Goal: Communication & Community: Answer question/provide support

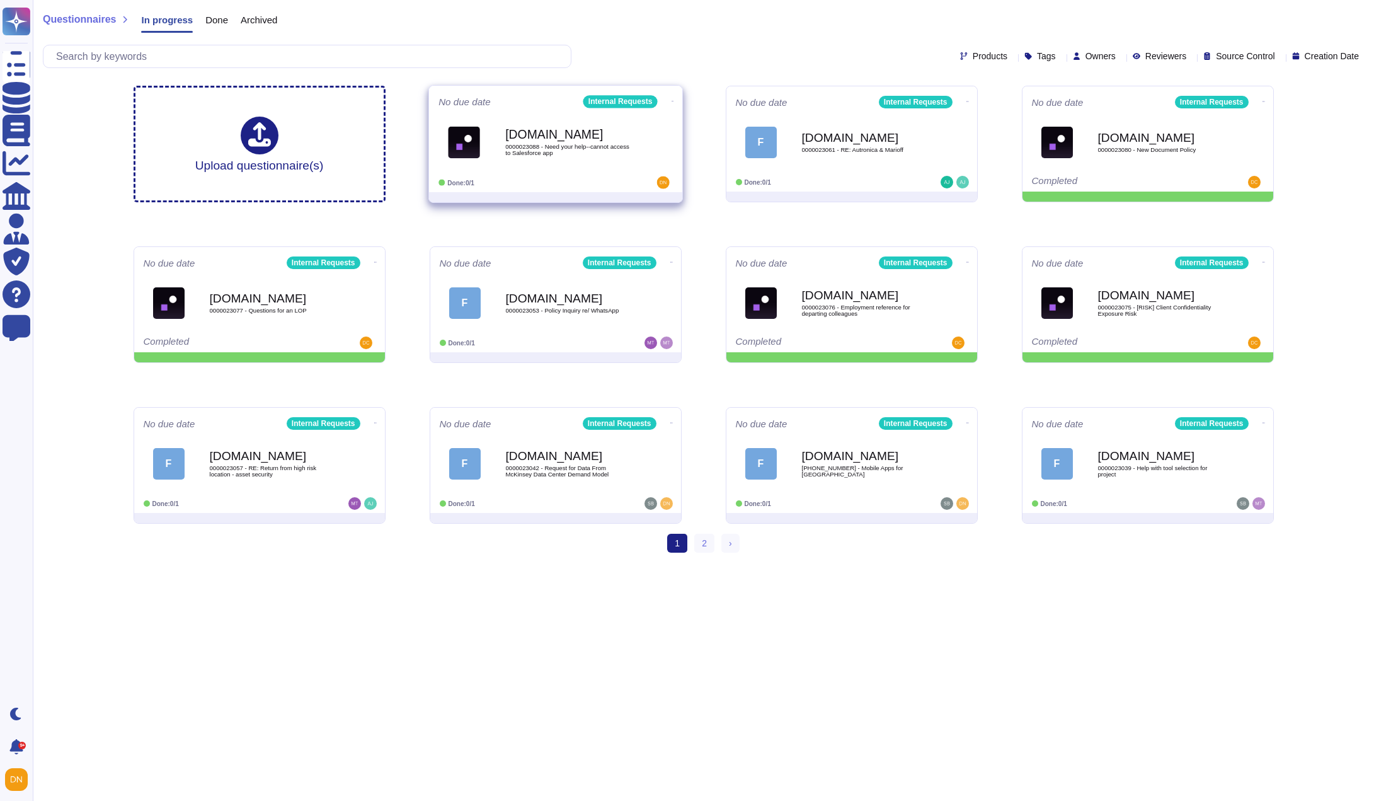
click at [573, 128] on div "[DOMAIN_NAME] 0000023088 - Need your help--cannot access to Salesforce app" at bounding box center [568, 142] width 127 height 51
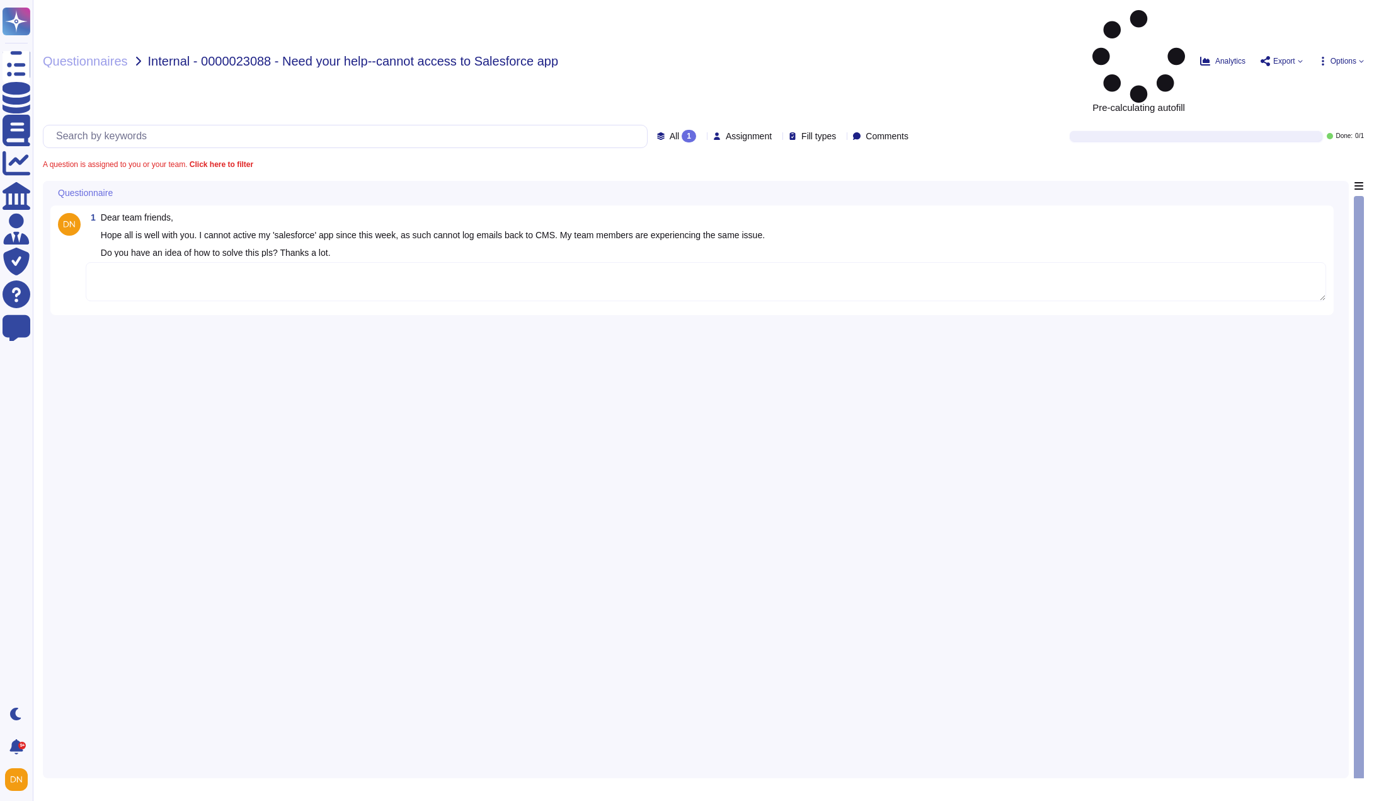
click at [515, 262] on textarea at bounding box center [706, 281] width 1241 height 39
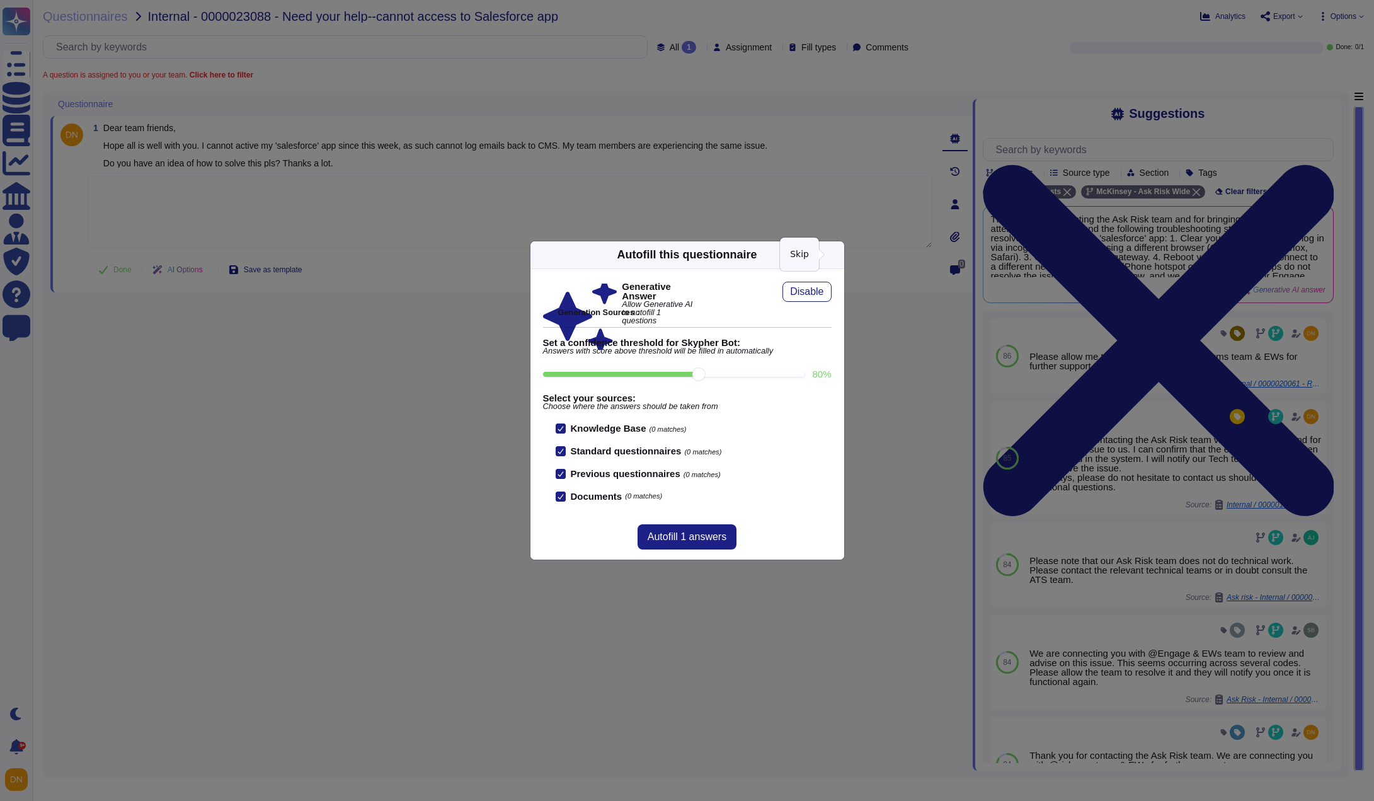
click at [837, 255] on icon at bounding box center [837, 255] width 0 height 0
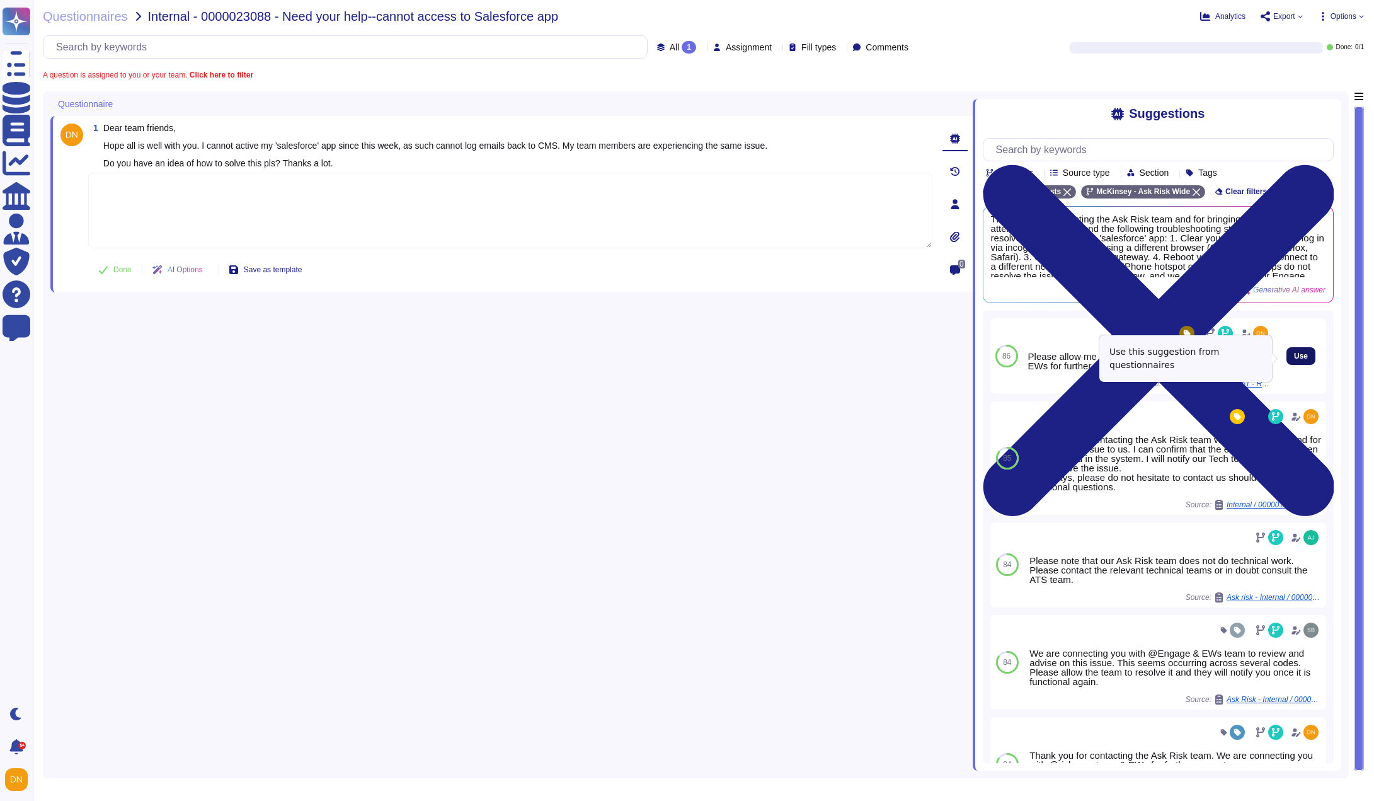
click at [1294, 360] on span "Use" at bounding box center [1301, 356] width 14 height 8
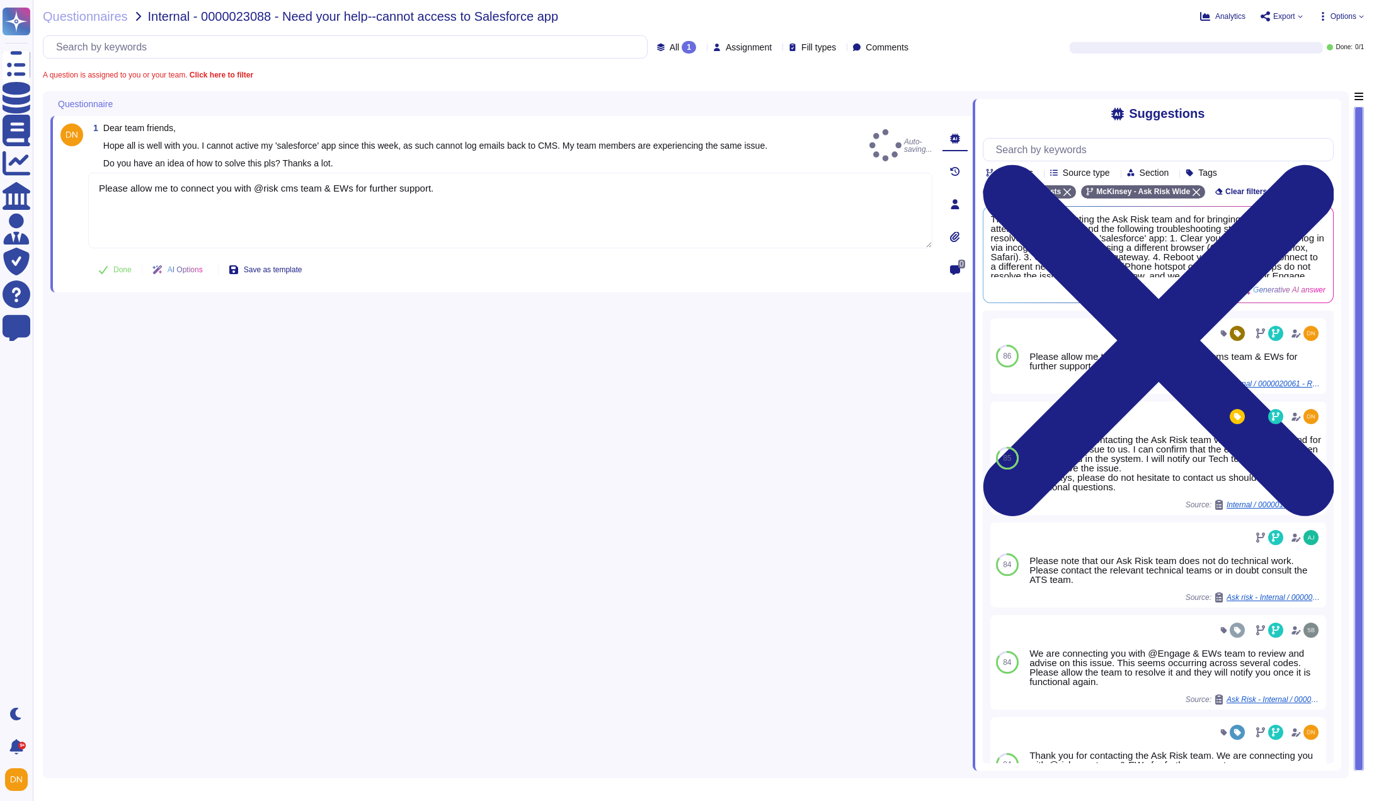
type textarea "Please allow me to connect you with @risk cms team & EWs for further support."
drag, startPoint x: 519, startPoint y: 205, endPoint x: 83, endPoint y: 190, distance: 436.3
click at [83, 190] on div "1 Dear team friends, Hope all is well with you. I cannot active my 'salesforce'…" at bounding box center [496, 203] width 872 height 161
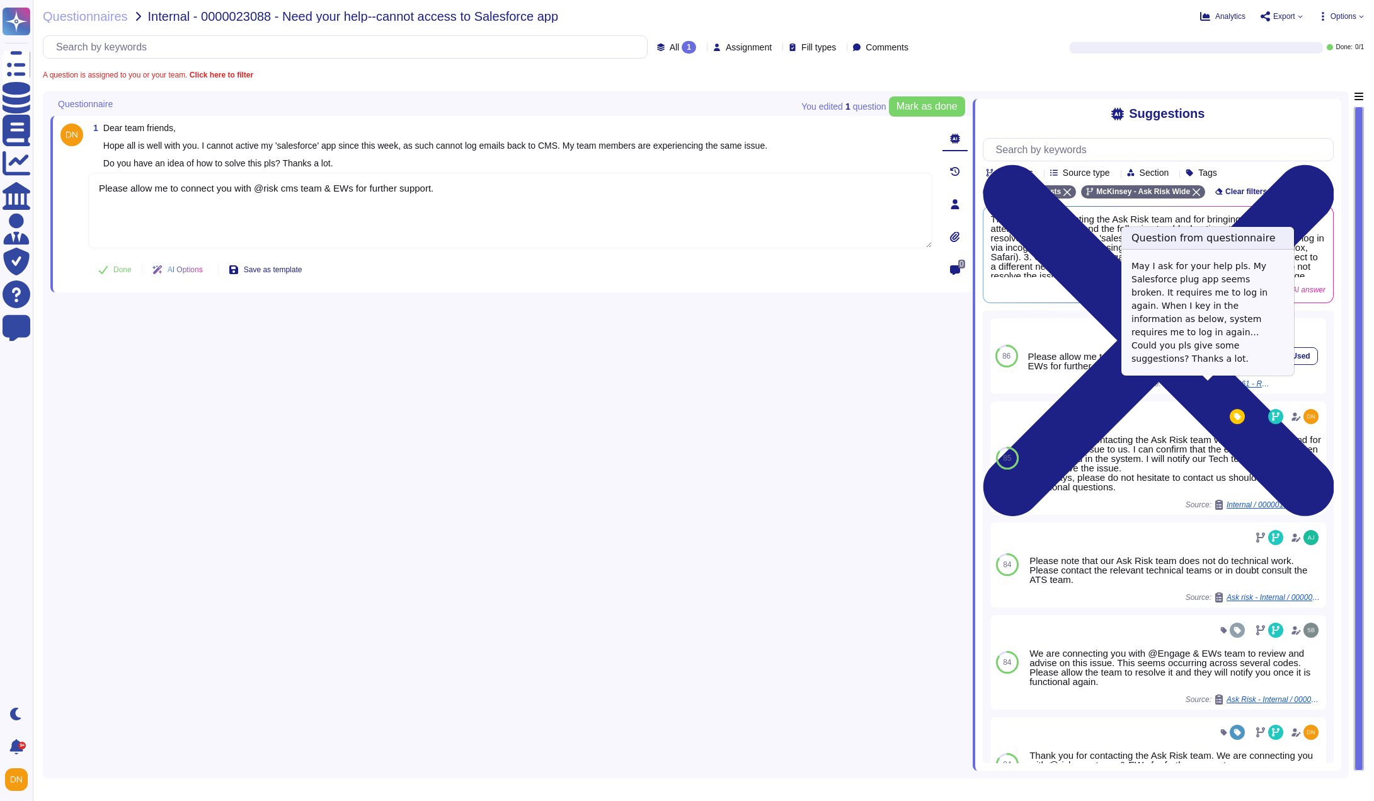
click at [1220, 387] on span "Internal / 0000020061 - RE: <Need your suggestion> Salesforce plug issue" at bounding box center [1223, 384] width 95 height 8
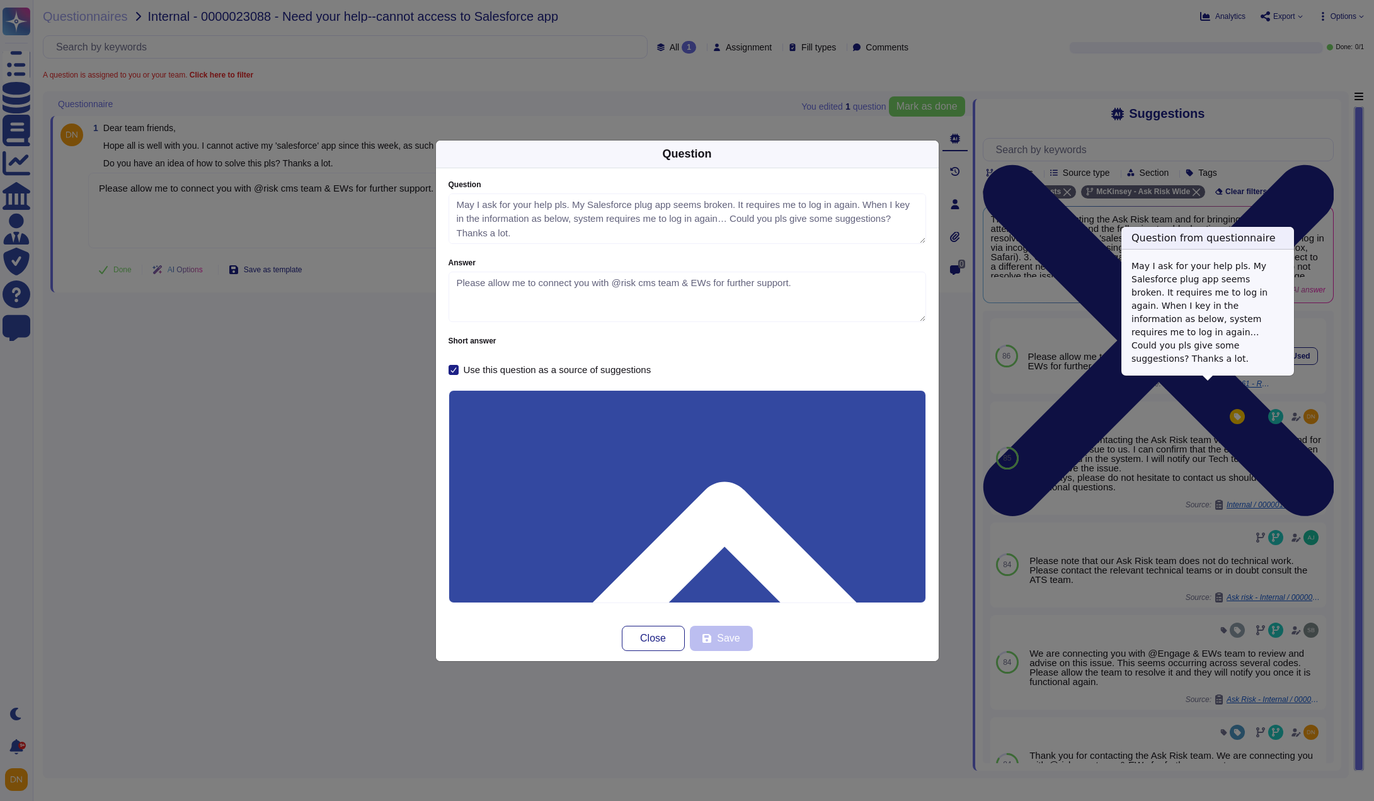
type textarea "May I ask for your help pls. My Salesforce plug app seems broken. It requires m…"
type textarea "Please allow me to connect you with @risk cms team & EWs for further support."
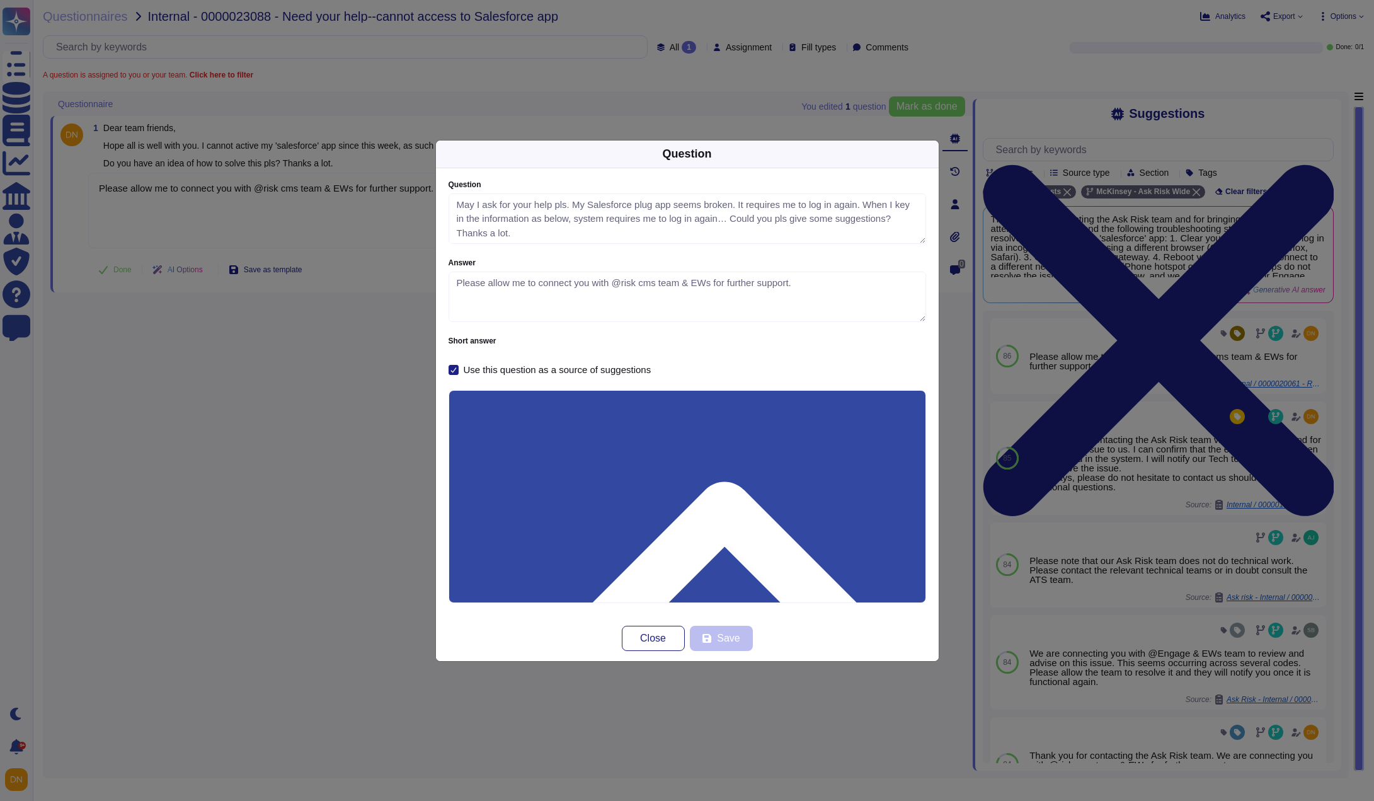
click at [198, 226] on div "Question Question May I ask for your help pls. My Salesforce plug app seems bro…" at bounding box center [687, 400] width 1374 height 801
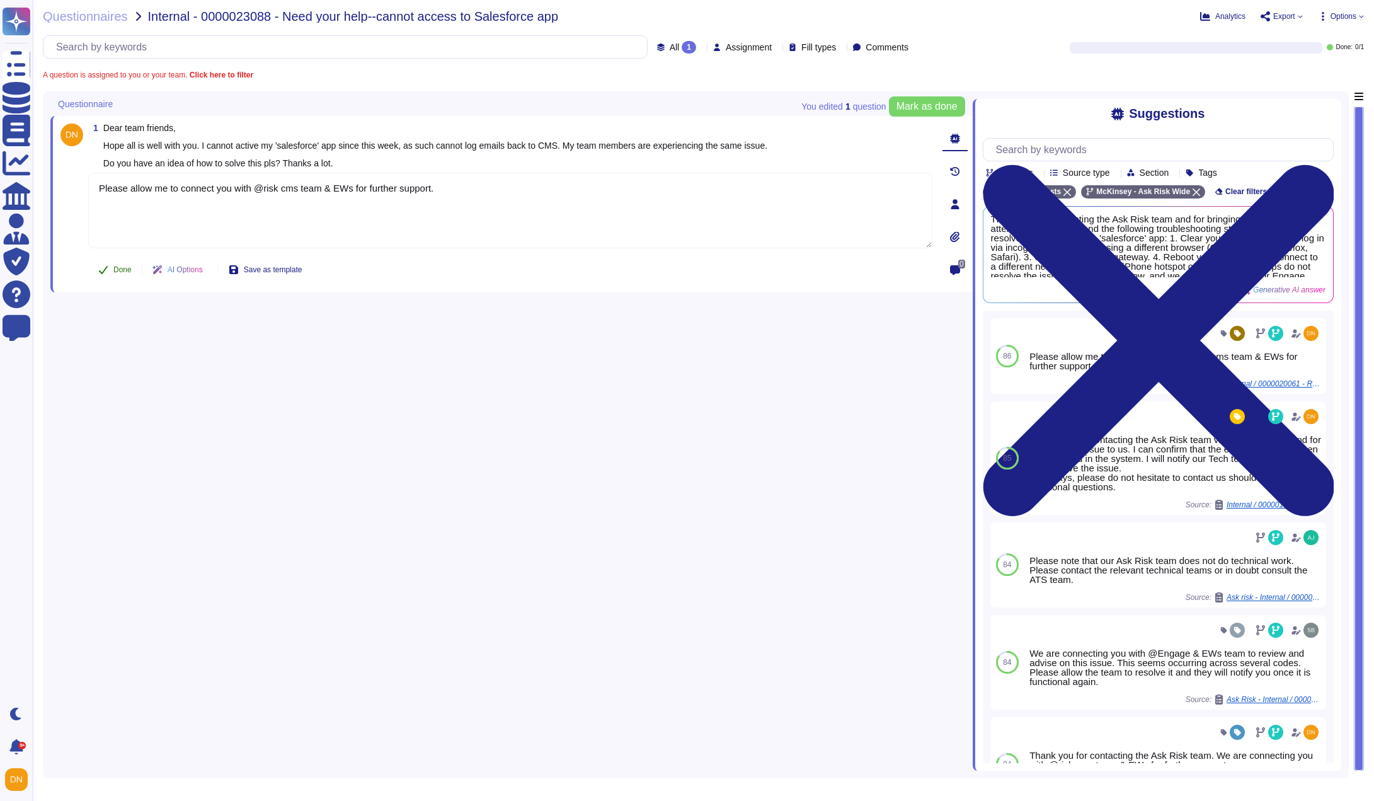
click at [123, 267] on span "Done" at bounding box center [122, 270] width 18 height 8
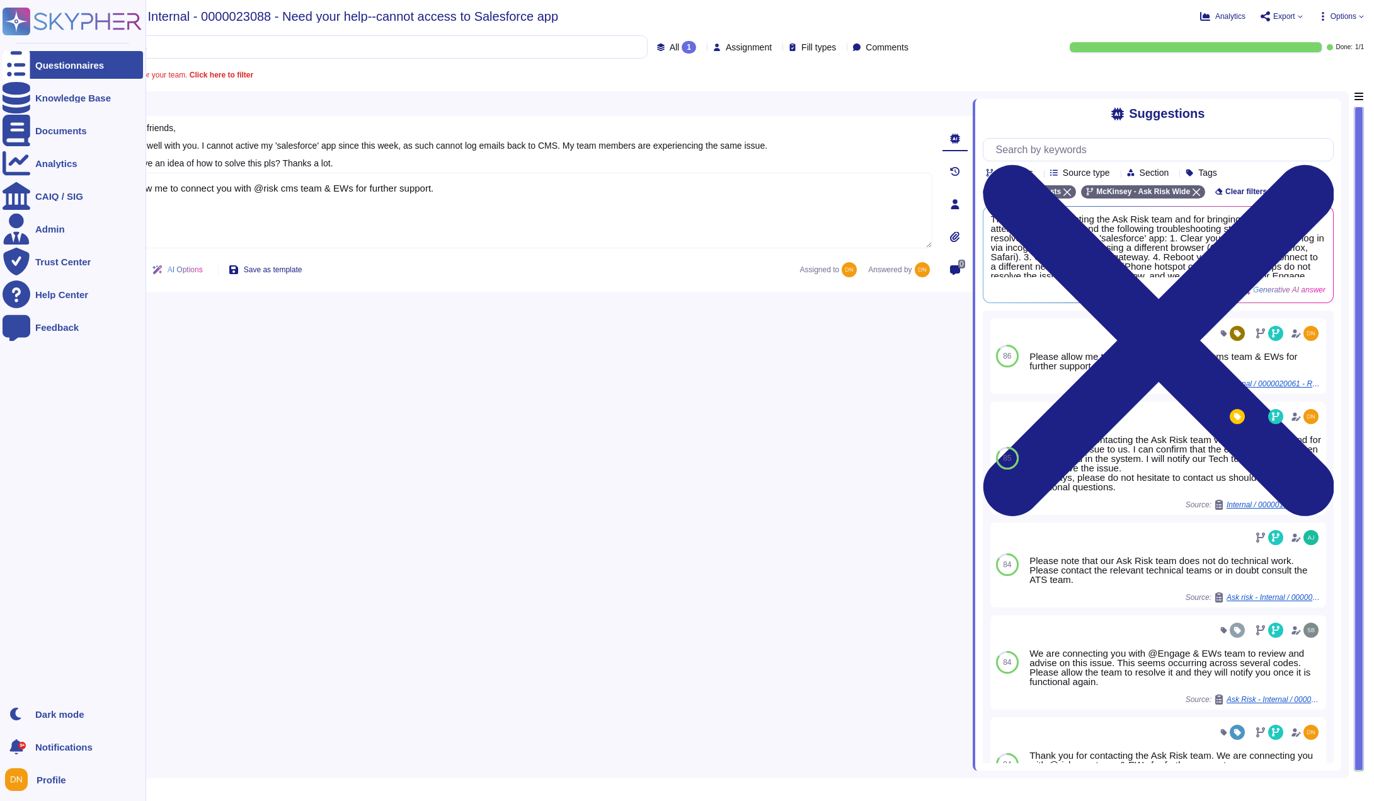
click at [16, 71] on div at bounding box center [17, 65] width 28 height 28
